Goal: Information Seeking & Learning: Learn about a topic

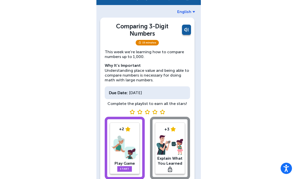
scroll to position [23, 0]
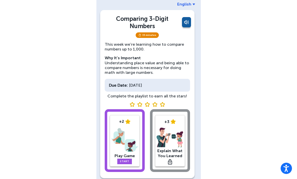
click at [123, 152] on img at bounding box center [124, 140] width 27 height 26
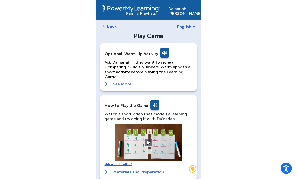
click at [153, 156] on video at bounding box center [148, 143] width 75 height 38
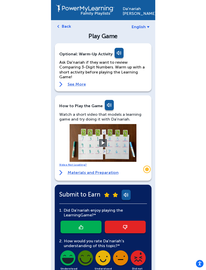
click at [108, 147] on video at bounding box center [102, 143] width 75 height 38
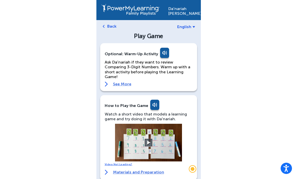
click at [155, 143] on video at bounding box center [148, 143] width 75 height 38
click at [156, 142] on video at bounding box center [148, 143] width 75 height 38
click at [147, 145] on button at bounding box center [149, 143] width 8 height 8
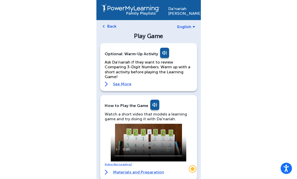
click at [142, 142] on video at bounding box center [148, 143] width 75 height 38
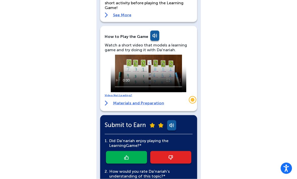
scroll to position [70, 0]
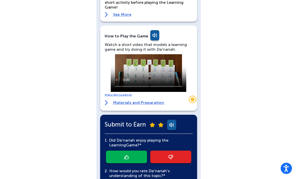
click at [161, 73] on video at bounding box center [148, 73] width 75 height 38
click at [123, 60] on video at bounding box center [148, 73] width 75 height 38
click at [127, 59] on video at bounding box center [148, 73] width 75 height 38
click at [124, 60] on video at bounding box center [148, 73] width 75 height 38
click at [152, 89] on video at bounding box center [148, 73] width 75 height 38
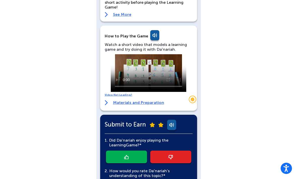
click at [166, 70] on video at bounding box center [148, 73] width 75 height 38
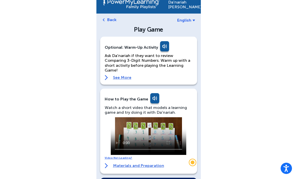
scroll to position [9, 0]
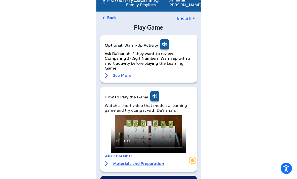
click at [107, 22] on activity1 "Back Play Game Optional: Warm-Up Activity Ask Da'nariah if they want to review …" at bounding box center [148, 175] width 97 height 321
click at [112, 16] on link "Back" at bounding box center [111, 17] width 9 height 5
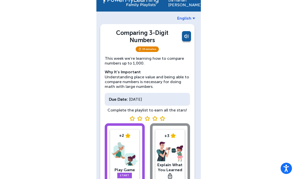
click at [128, 162] on img at bounding box center [124, 154] width 27 height 26
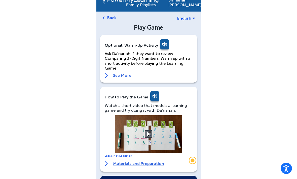
click at [146, 131] on button at bounding box center [149, 135] width 8 height 8
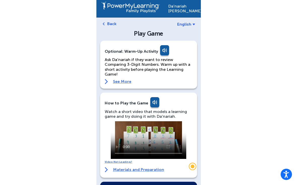
click at [115, 127] on video at bounding box center [148, 140] width 75 height 38
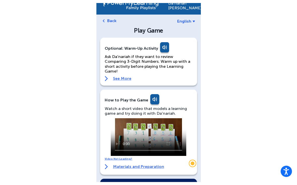
scroll to position [3, 0]
